Goal: Check status

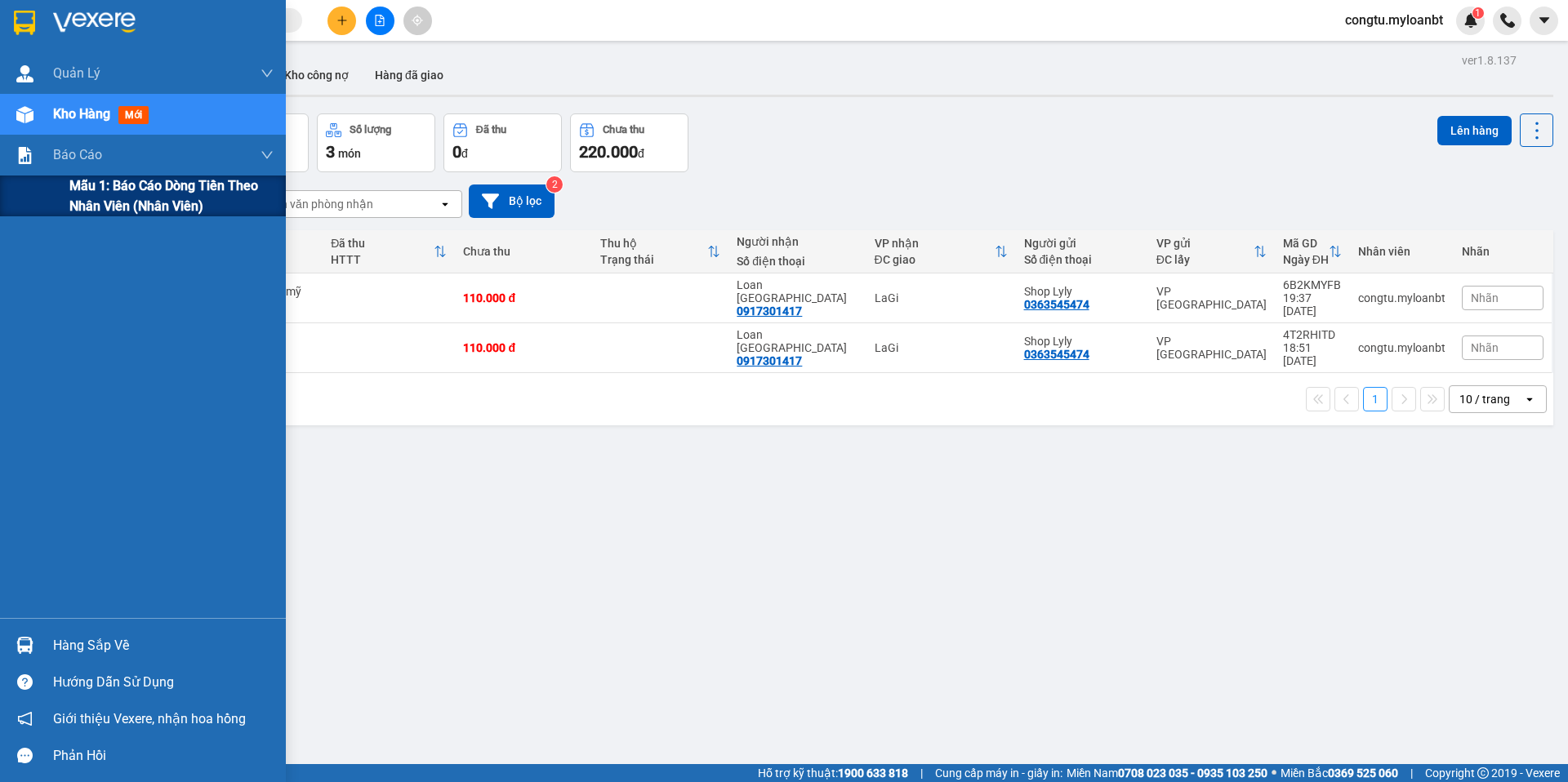
click at [96, 213] on span "Mẫu 1: Báo cáo dòng tiền theo nhân viên (Nhân viên)" at bounding box center [172, 196] width 204 height 41
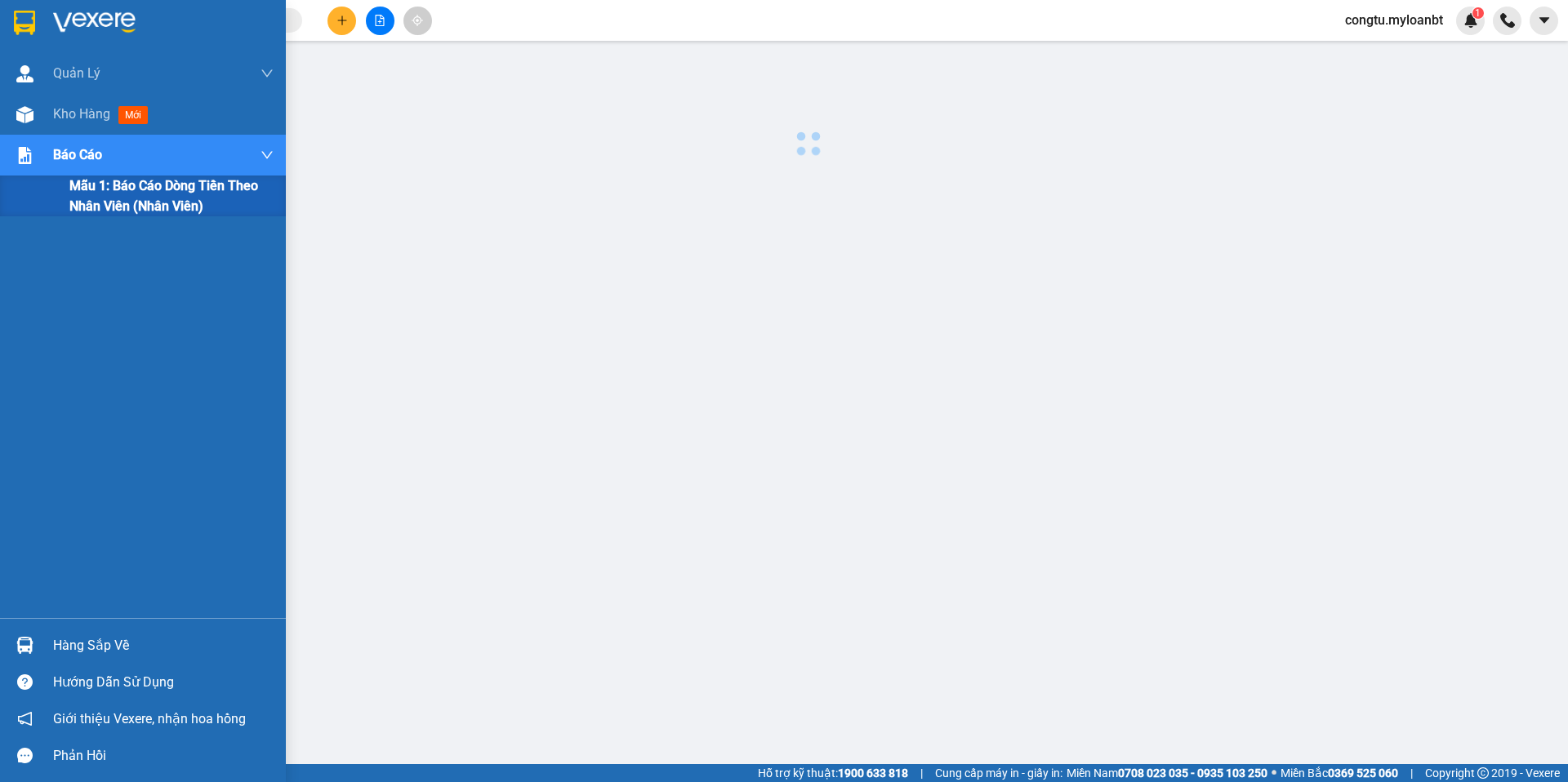
click at [102, 200] on span "Mẫu 1: Báo cáo dòng tiền theo nhân viên (Nhân viên)" at bounding box center [172, 196] width 204 height 41
click at [21, 119] on img at bounding box center [24, 114] width 17 height 17
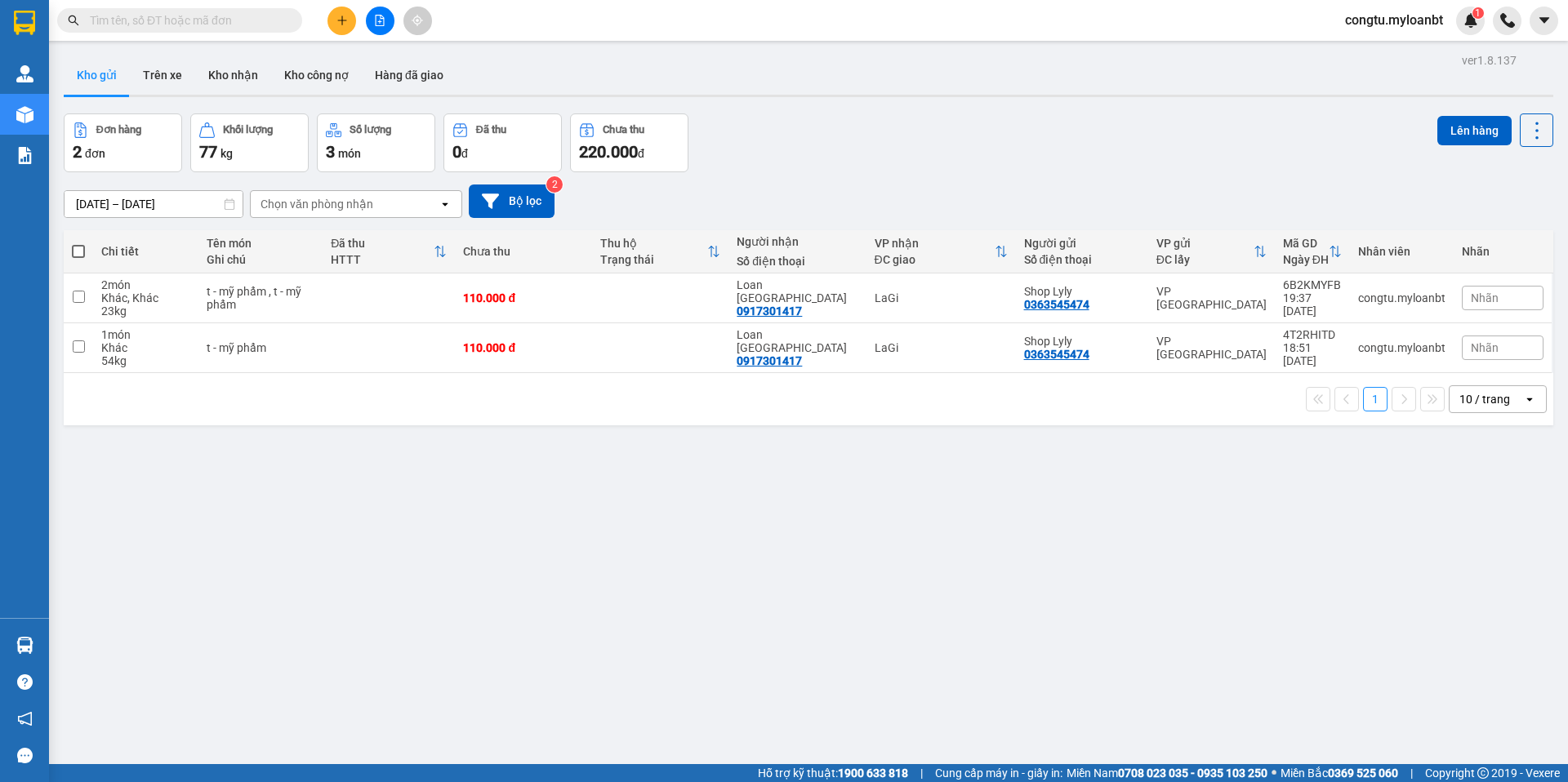
drag, startPoint x: 739, startPoint y: 150, endPoint x: 620, endPoint y: 120, distance: 122.7
click at [739, 149] on div "Đơn hàng 2 đơn Khối lượng 77 kg Số lượng 3 món Đã thu 0 đ Chưa thu 220.000 đ Lê…" at bounding box center [808, 143] width 1489 height 59
drag, startPoint x: 263, startPoint y: 83, endPoint x: 224, endPoint y: 72, distance: 40.5
click at [261, 83] on button "Kho nhận" at bounding box center [233, 75] width 76 height 39
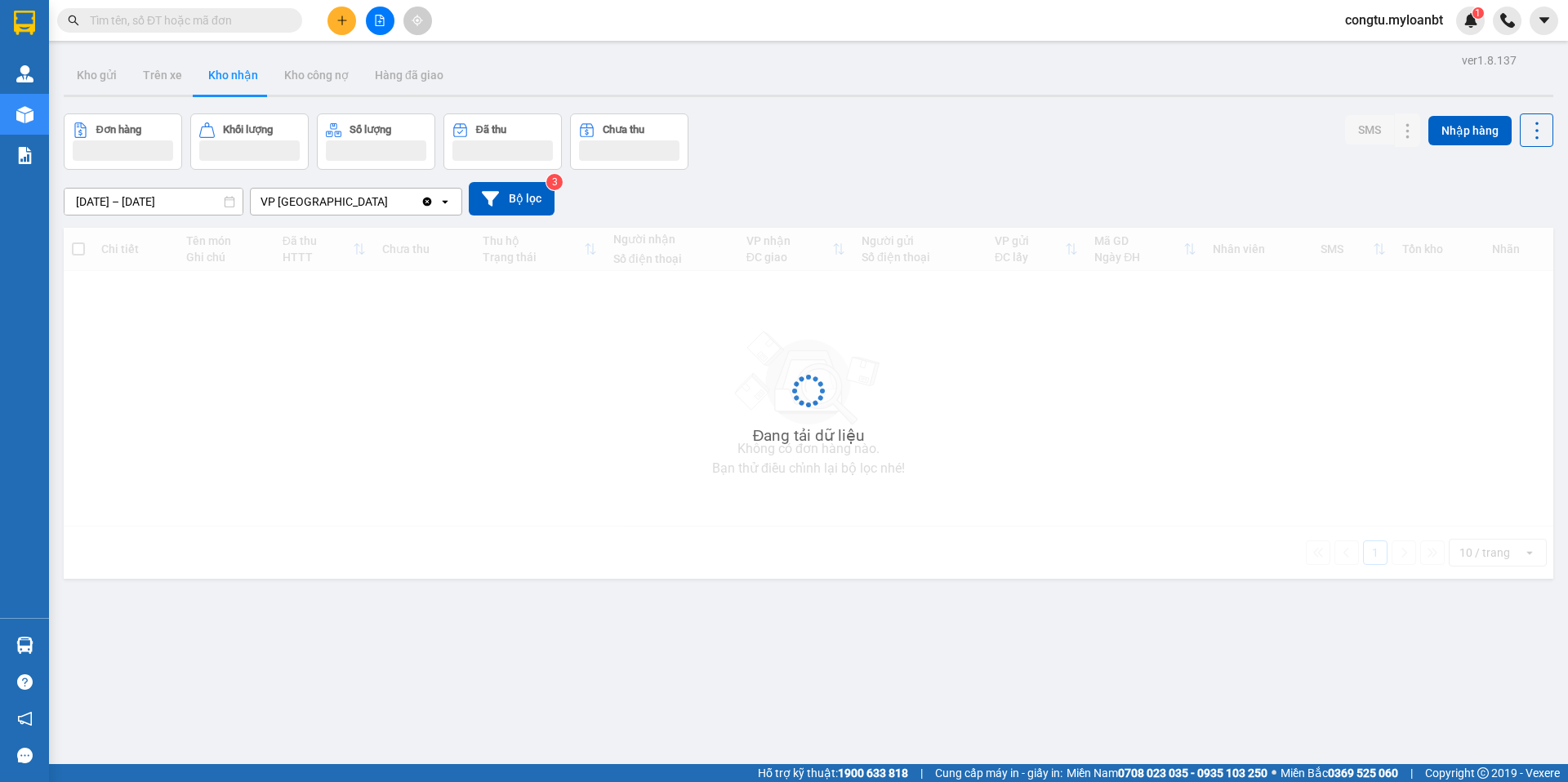
click at [224, 72] on button "Kho nhận" at bounding box center [233, 75] width 76 height 39
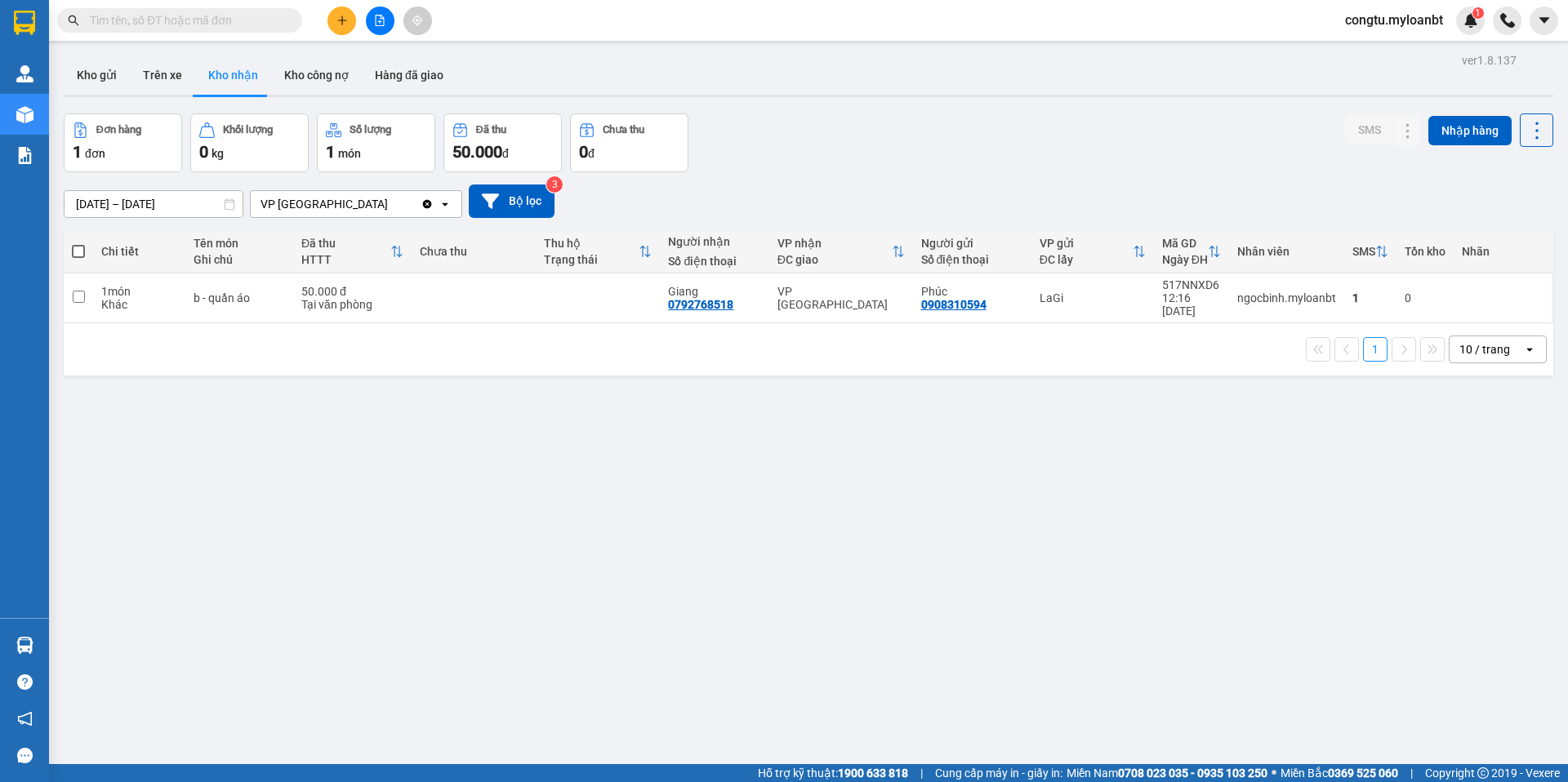
click at [817, 169] on div "Đơn hàng 1 đơn Khối lượng 0 kg Số lượng 1 món Đã thu 50.000 đ Chưa thu 0 đ SMS …" at bounding box center [808, 143] width 1489 height 59
drag, startPoint x: 1384, startPoint y: 298, endPoint x: 1393, endPoint y: 299, distance: 9.1
click at [1396, 298] on button at bounding box center [1407, 298] width 23 height 29
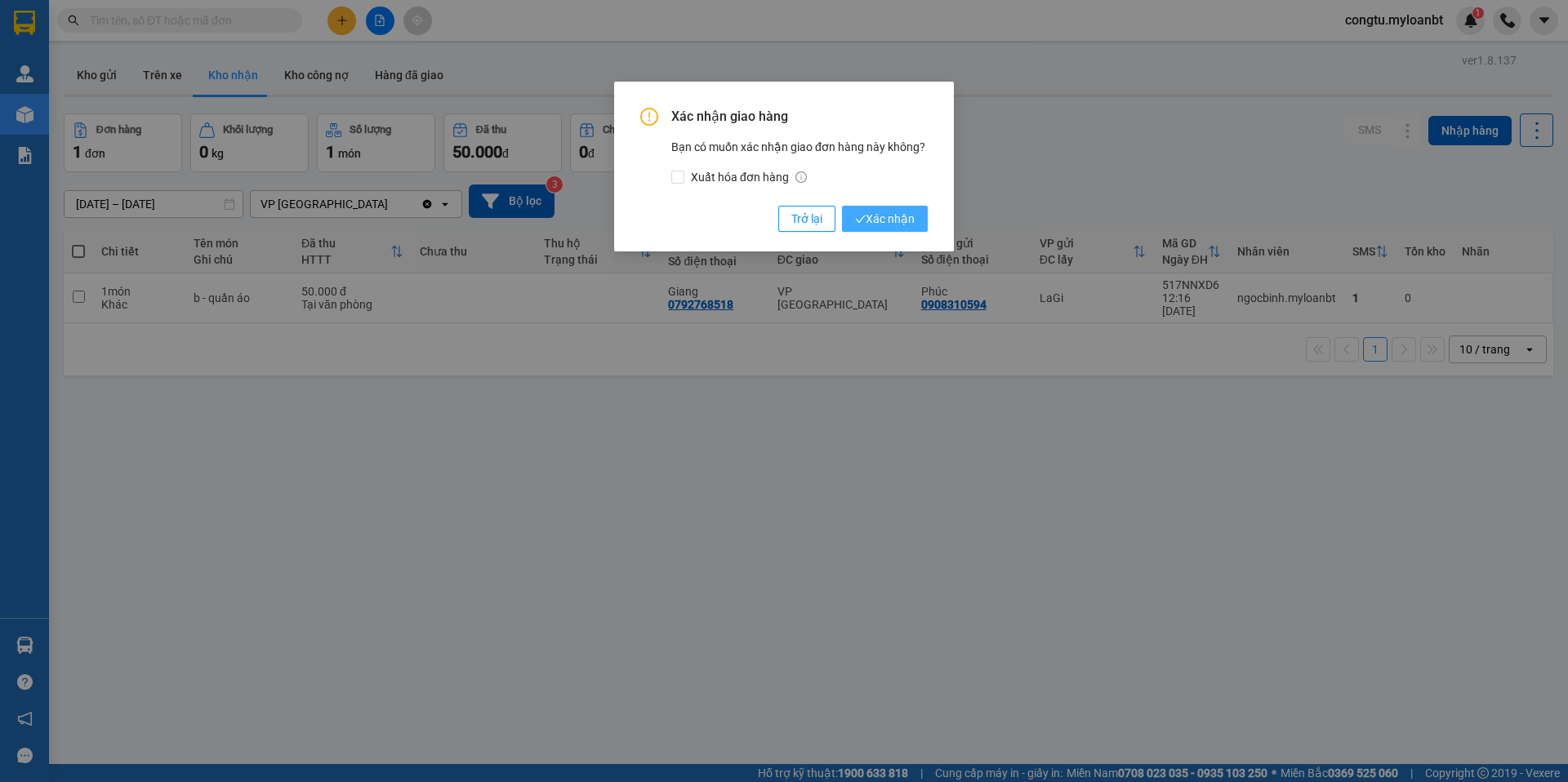
click at [884, 219] on span "Xác nhận" at bounding box center [885, 218] width 60 height 18
click at [884, 219] on div "Xác nhận giao hàng Bạn có muốn xác nhận giao đơn hàng này không? Xuất hóa đơn h…" at bounding box center [784, 391] width 1568 height 782
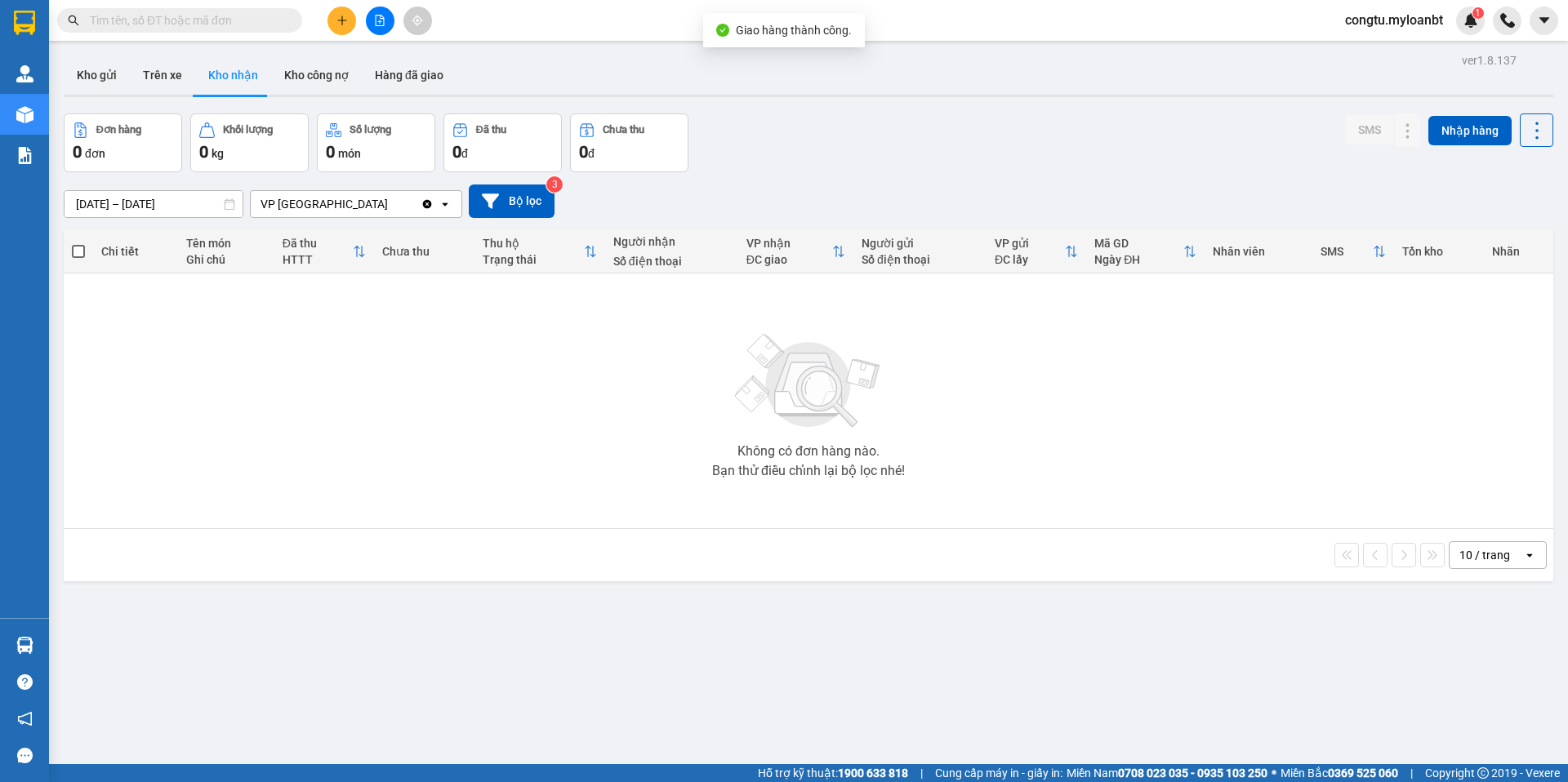
click at [1061, 95] on div at bounding box center [808, 96] width 1489 height 2
click at [78, 85] on button "Kho gửi" at bounding box center [97, 75] width 66 height 39
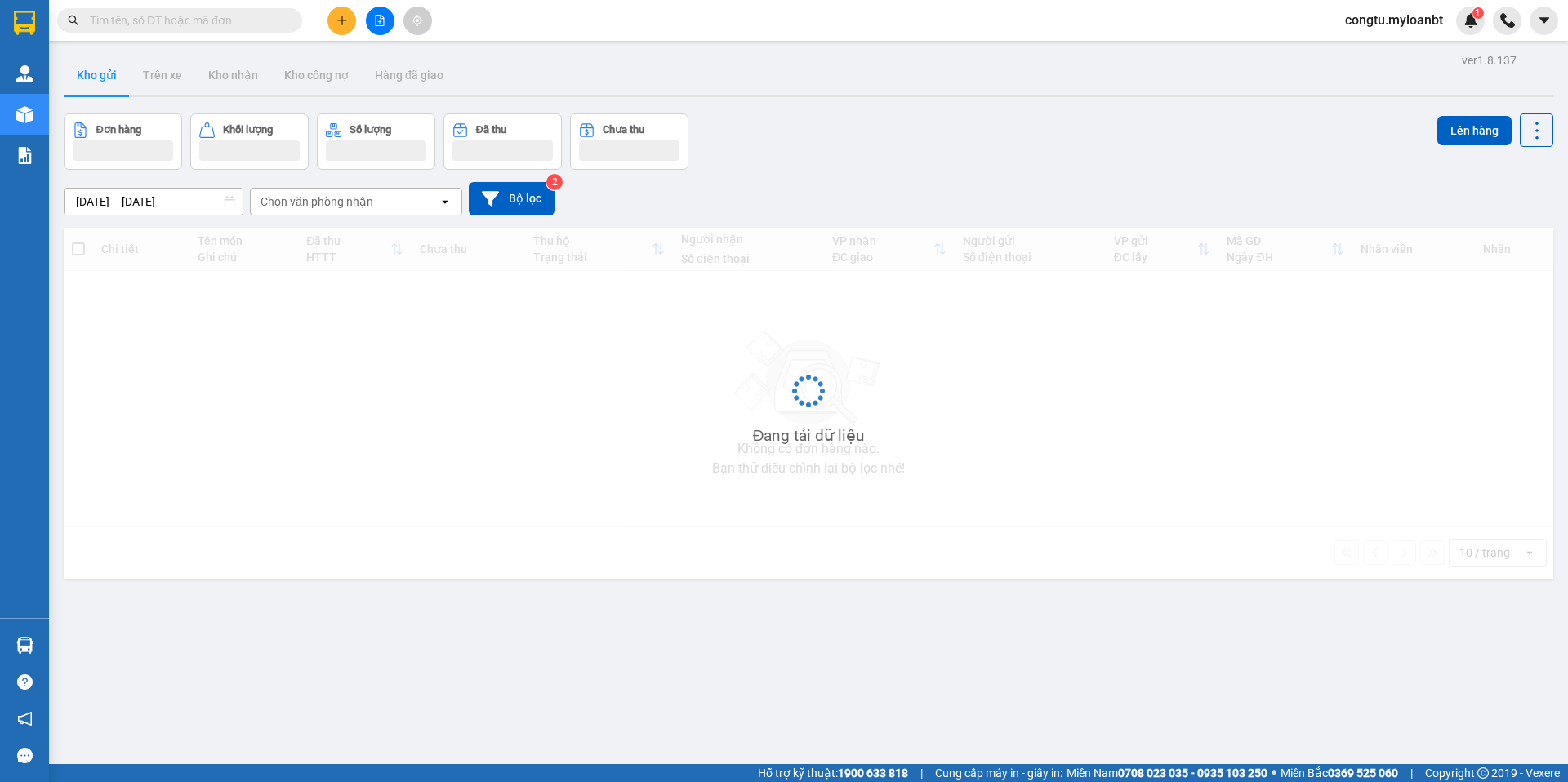
click at [838, 154] on div "Đơn hàng Khối lượng Số lượng Đã thu Chưa thu Lên hàng" at bounding box center [808, 142] width 1489 height 56
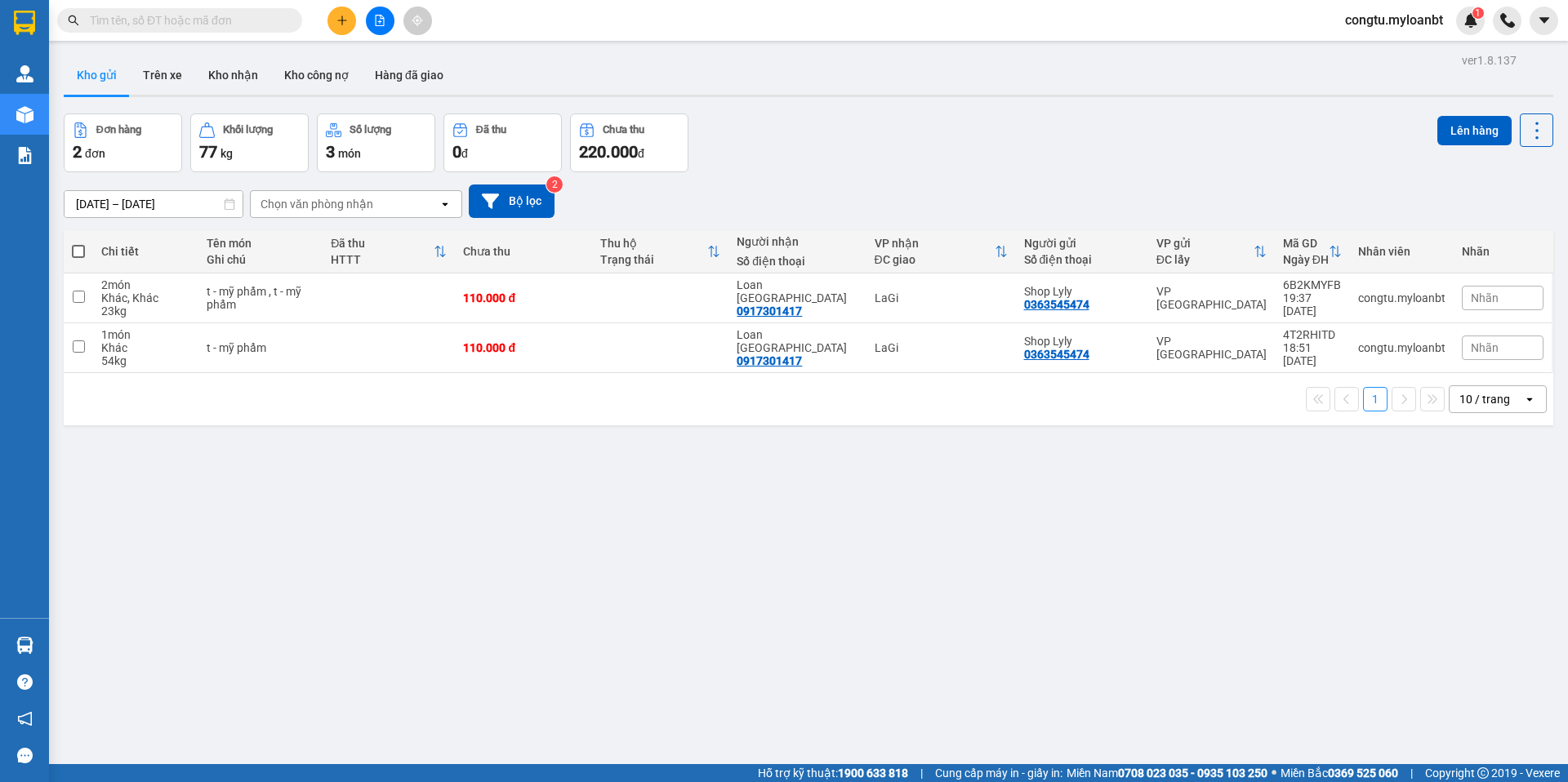
click at [1032, 201] on div "[DATE] – [DATE] Press the down arrow key to interact with the calendar and sele…" at bounding box center [808, 201] width 1489 height 34
